Goal: Task Accomplishment & Management: Complete application form

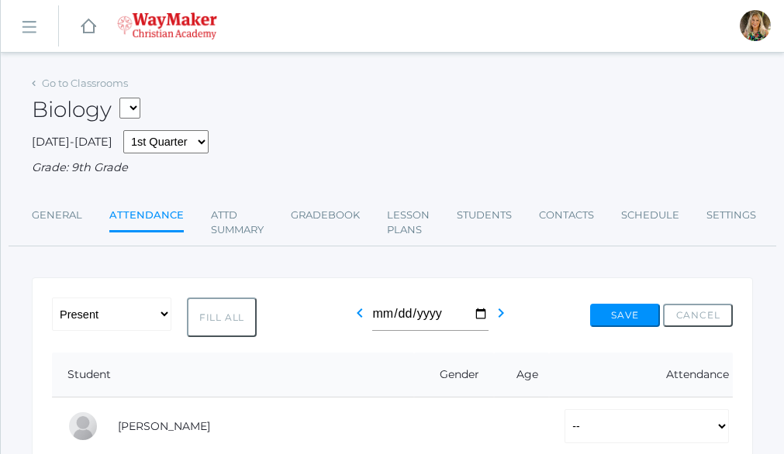
click at [218, 316] on button "Fill All" at bounding box center [222, 318] width 70 height 40
select select "P"
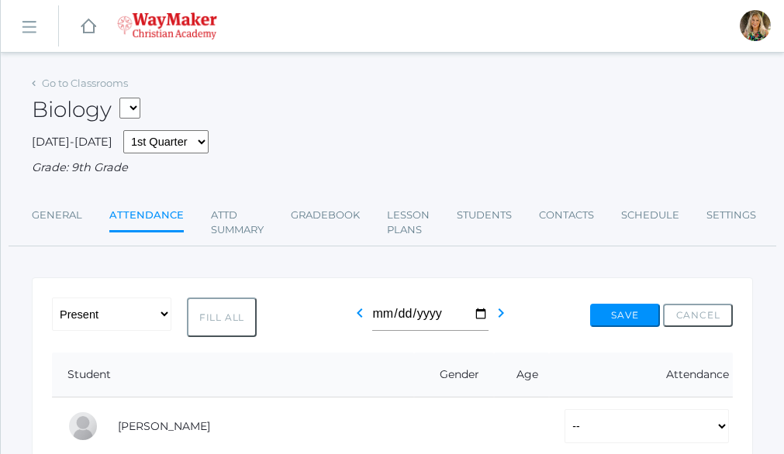
select select "P"
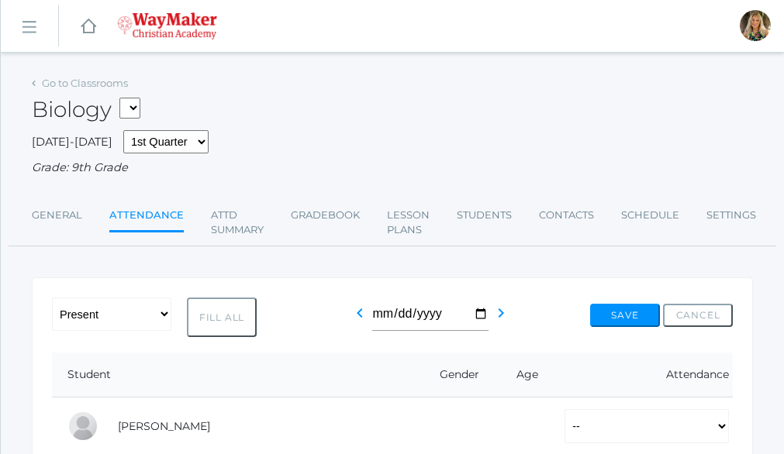
select select "P"
click at [618, 316] on button "Save" at bounding box center [625, 315] width 70 height 23
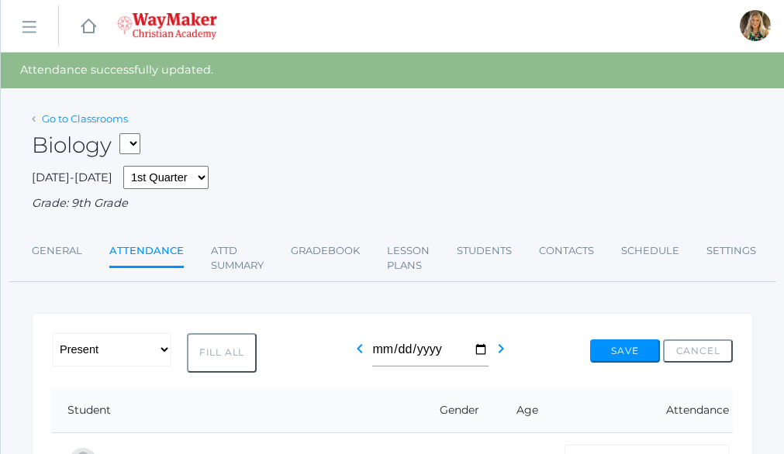
click at [105, 118] on link "Go to Classrooms" at bounding box center [85, 118] width 86 height 12
